Goal: Task Accomplishment & Management: Manage account settings

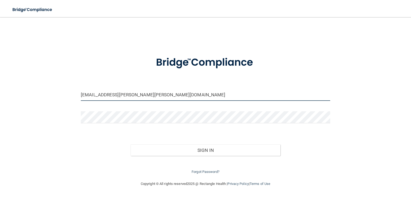
click at [169, 99] on input "[EMAIL_ADDRESS][PERSON_NAME][PERSON_NAME][DOMAIN_NAME]" at bounding box center [205, 95] width 249 height 12
drag, startPoint x: 170, startPoint y: 93, endPoint x: 41, endPoint y: 86, distance: 129.6
click at [41, 86] on div "[EMAIL_ADDRESS][PERSON_NAME][PERSON_NAME][DOMAIN_NAME] Invalid email/password. …" at bounding box center [205, 98] width 389 height 153
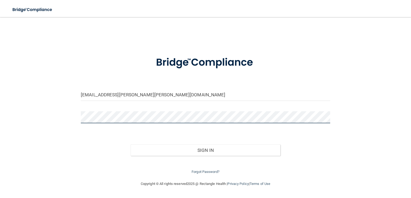
click at [62, 118] on div "[EMAIL_ADDRESS][PERSON_NAME][PERSON_NAME][DOMAIN_NAME] Invalid email/password. …" at bounding box center [205, 98] width 389 height 153
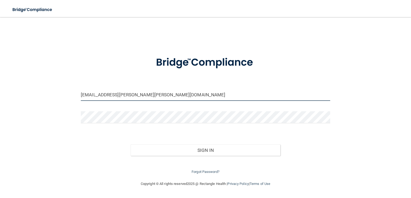
drag, startPoint x: 152, startPoint y: 96, endPoint x: 52, endPoint y: 94, distance: 99.7
click at [52, 94] on div "[EMAIL_ADDRESS][PERSON_NAME][PERSON_NAME][DOMAIN_NAME] Invalid email/password. …" at bounding box center [205, 98] width 389 height 153
type input "[EMAIL_ADDRESS][DOMAIN_NAME]"
click at [130, 145] on button "Sign In" at bounding box center [204, 151] width 149 height 12
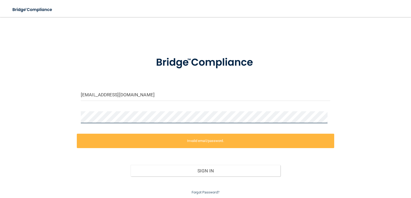
click at [55, 113] on div "[EMAIL_ADDRESS][DOMAIN_NAME] Invalid email/password. You don't have permission …" at bounding box center [205, 108] width 389 height 173
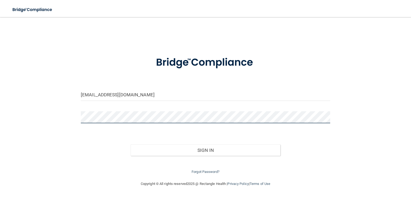
click at [130, 145] on button "Sign In" at bounding box center [204, 151] width 149 height 12
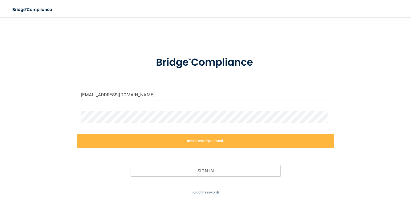
click at [103, 86] on form "[EMAIL_ADDRESS][DOMAIN_NAME] Invalid email/password. You don't have permission …" at bounding box center [205, 122] width 249 height 147
click at [228, 104] on div "[EMAIL_ADDRESS][DOMAIN_NAME]" at bounding box center [205, 97] width 257 height 16
click at [184, 88] on form "[EMAIL_ADDRESS][DOMAIN_NAME] Invalid email/password. You don't have permission …" at bounding box center [205, 122] width 249 height 147
click at [201, 194] on link "Forgot Password?" at bounding box center [205, 193] width 28 height 4
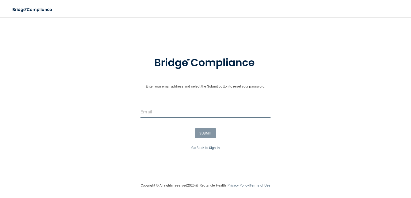
click at [170, 108] on input "email" at bounding box center [205, 112] width 130 height 12
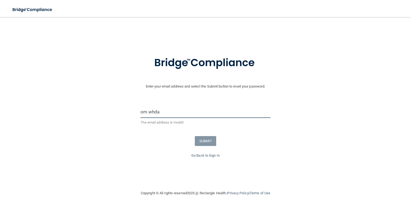
type input "[EMAIL_ADDRESS][DOMAIN_NAME]"
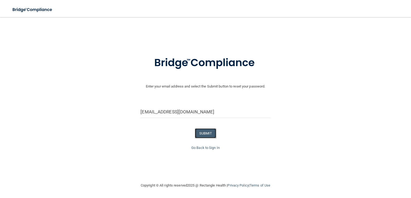
click at [203, 136] on button "SUBMIT" at bounding box center [206, 134] width 22 height 10
